Goal: Check status: Check status

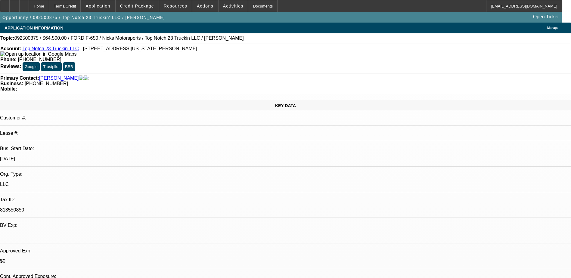
select select "0"
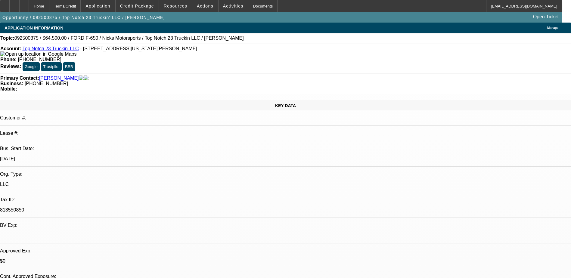
select select "0"
select select "1"
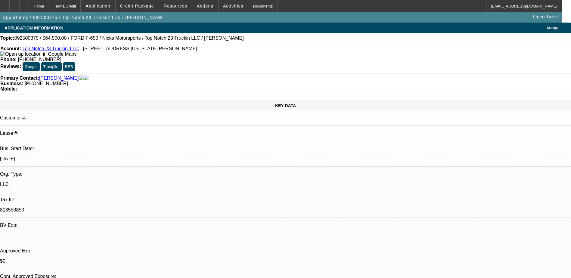
select select "2"
select select "5"
select select "1"
select select "2"
select select "5"
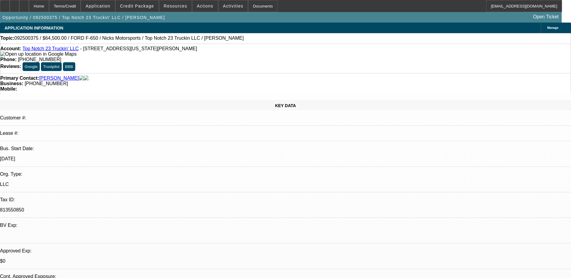
select select "1"
select select "2"
select select "5"
drag, startPoint x: 209, startPoint y: 50, endPoint x: 236, endPoint y: 51, distance: 27.4
click at [236, 57] on div "Phone: [PHONE_NUMBER]" at bounding box center [285, 59] width 571 height 5
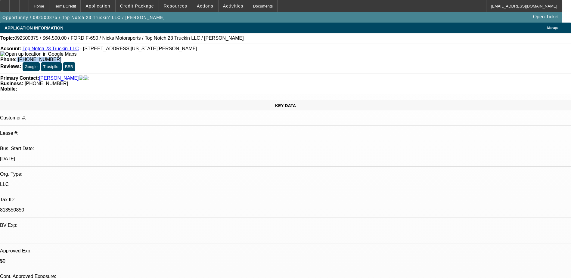
click at [236, 57] on div "Phone: [PHONE_NUMBER]" at bounding box center [285, 59] width 571 height 5
drag, startPoint x: 235, startPoint y: 50, endPoint x: 210, endPoint y: 52, distance: 25.7
click at [61, 57] on span "[PHONE_NUMBER]" at bounding box center [39, 59] width 43 height 5
copy span "[PHONE_NUMBER]"
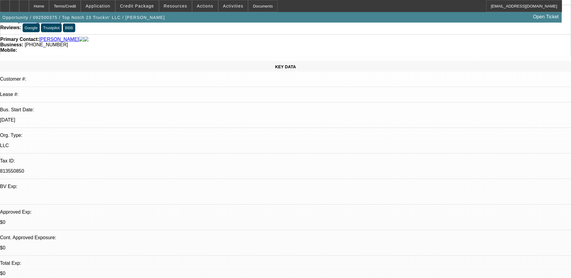
scroll to position [120, 0]
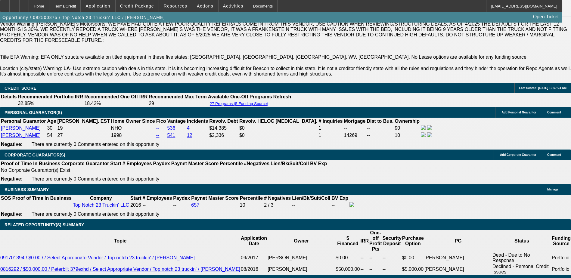
scroll to position [783, 0]
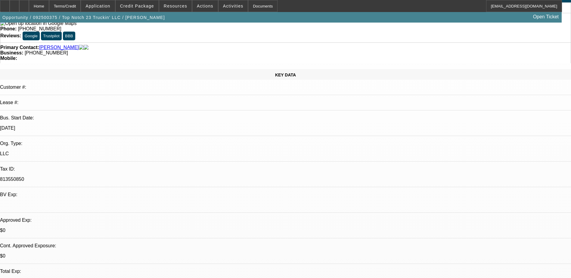
scroll to position [30, 0]
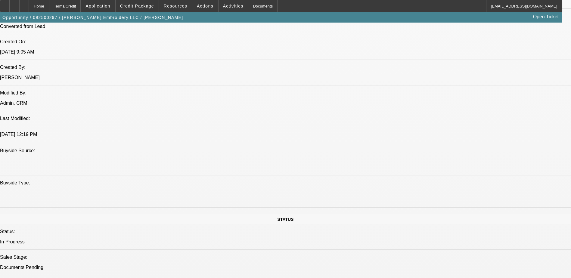
select select "0"
select select "2"
select select "0"
select select "2"
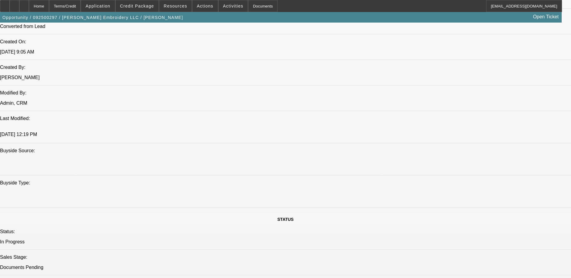
select select "0"
select select "2"
select select "0"
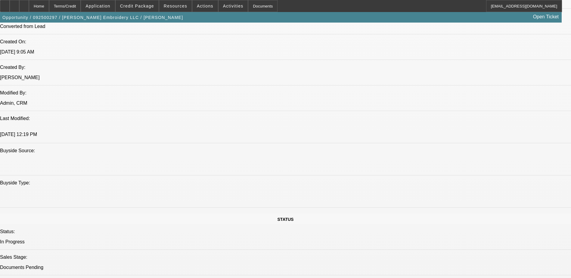
select select "2"
select select "0"
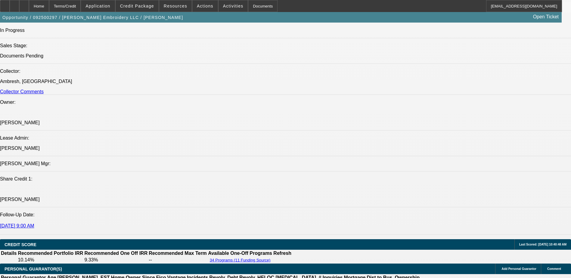
select select "1"
select select "2"
select select "6"
select select "1"
select select "2"
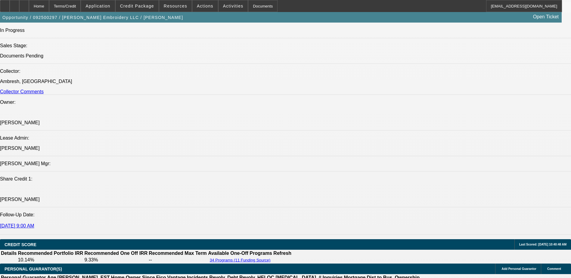
select select "6"
select select "1"
select select "2"
select select "6"
select select "1"
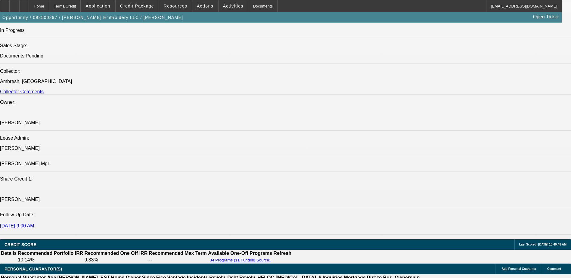
select select "2"
select select "6"
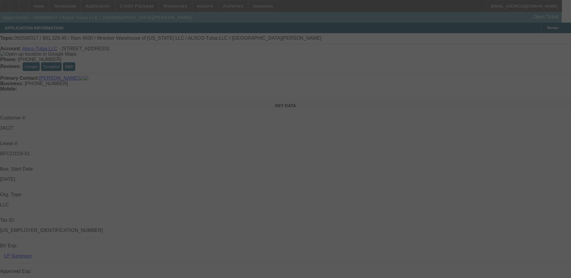
select select "0"
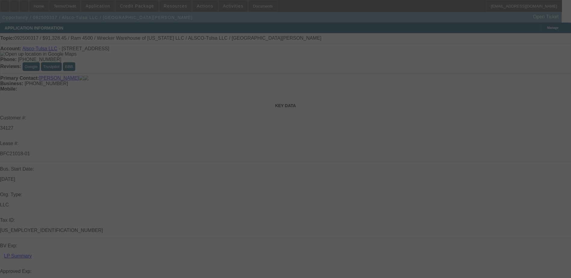
select select "0"
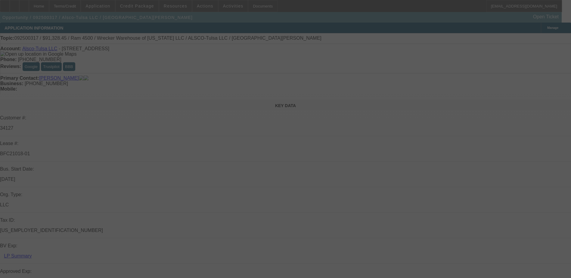
select select "0"
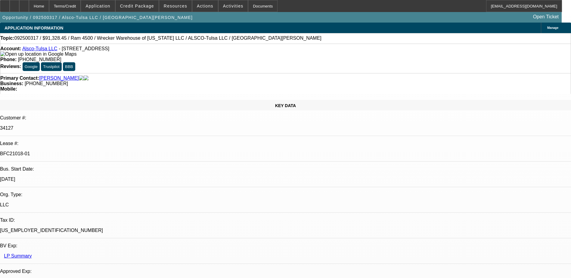
select select "1"
select select "6"
select select "1"
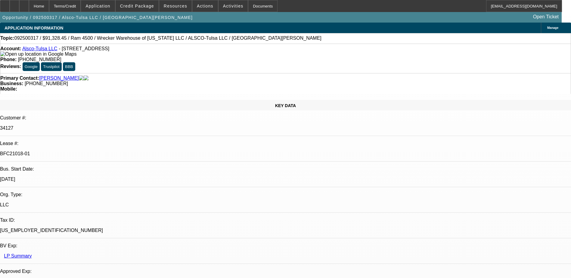
select select "6"
select select "1"
select select "6"
select select "1"
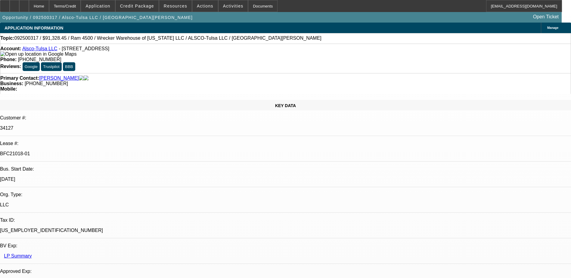
select select "1"
select select "6"
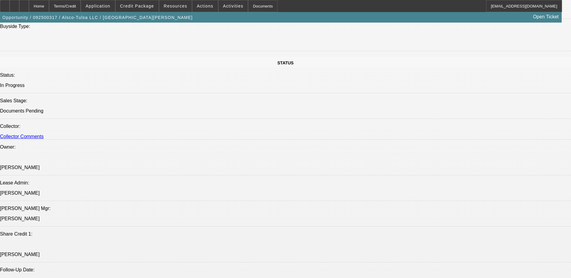
scroll to position [572, 0]
